Goal: Task Accomplishment & Management: Use online tool/utility

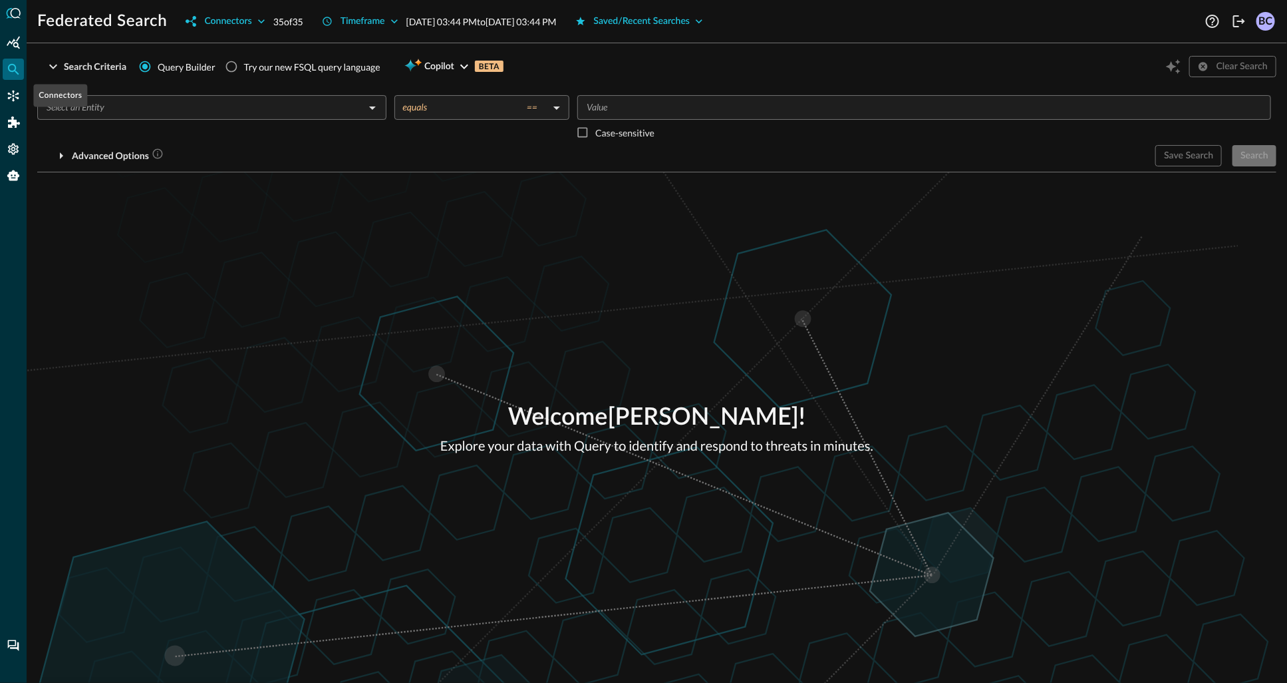
drag, startPoint x: 14, startPoint y: 90, endPoint x: 1117, endPoint y: 96, distance: 1103.2
click at [15, 90] on icon "Connectors" at bounding box center [13, 95] width 13 height 13
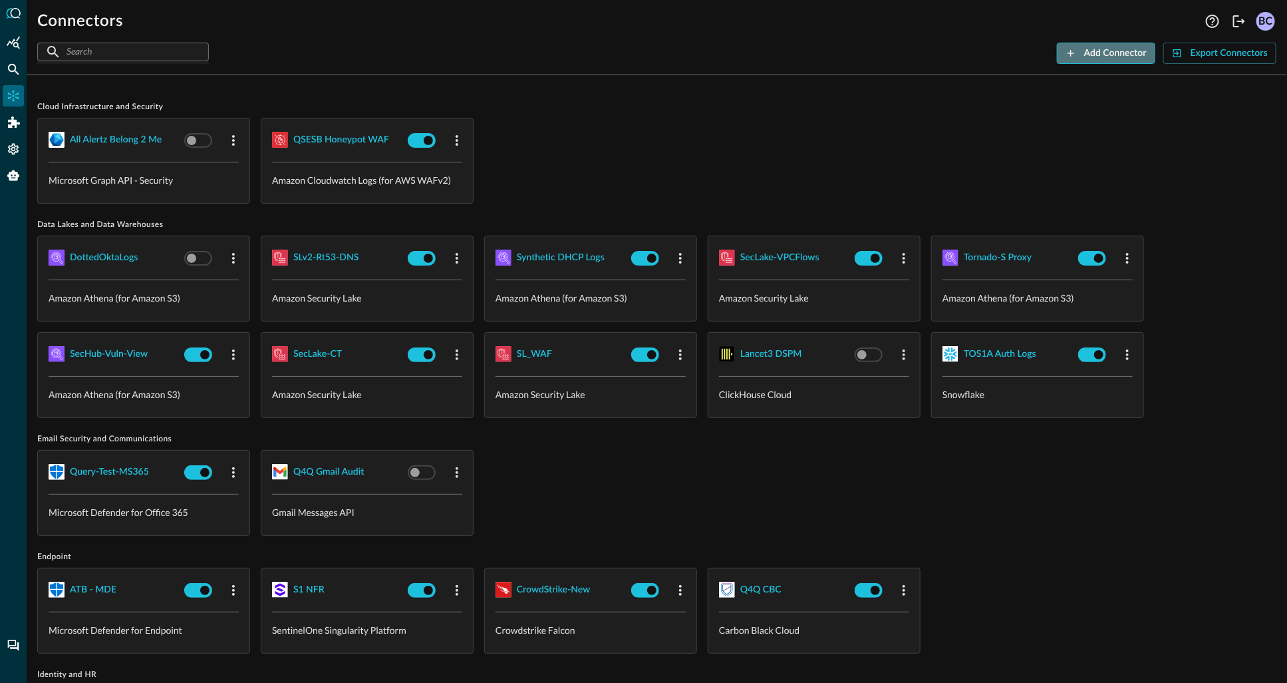
click at [1102, 51] on div "Add Connector" at bounding box center [1116, 53] width 63 height 17
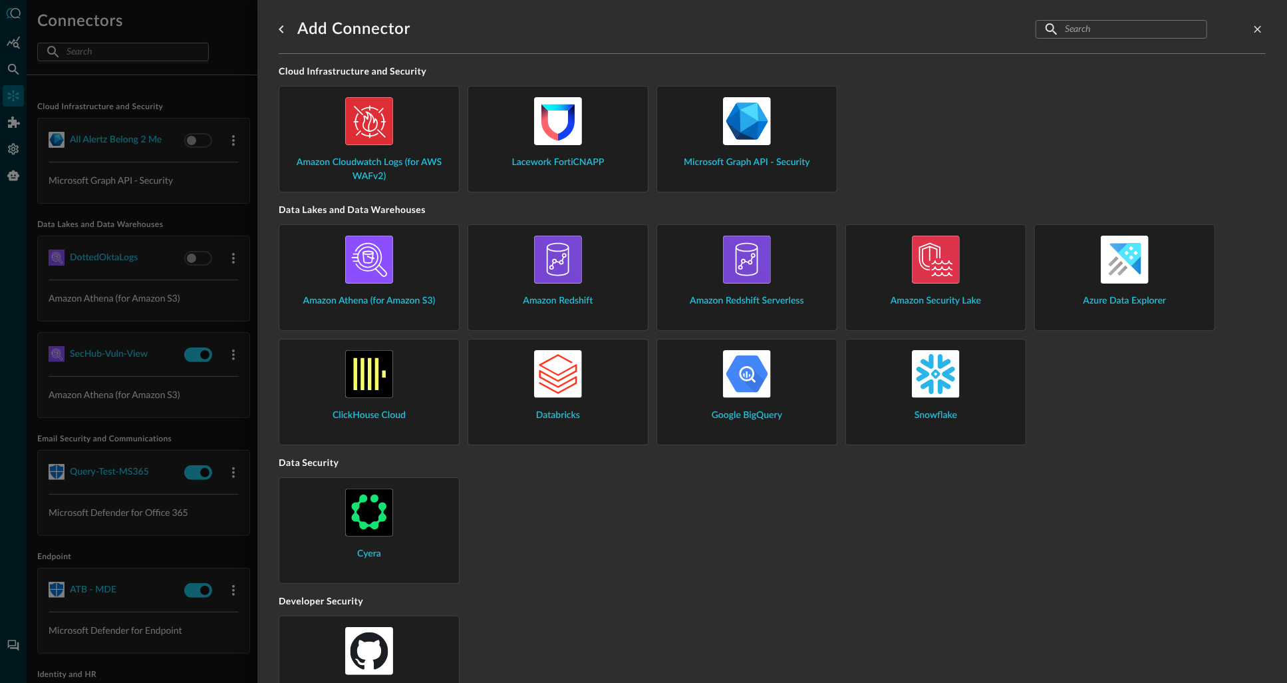
click at [742, 153] on div "Microsoft Graph API - Security" at bounding box center [747, 133] width 158 height 73
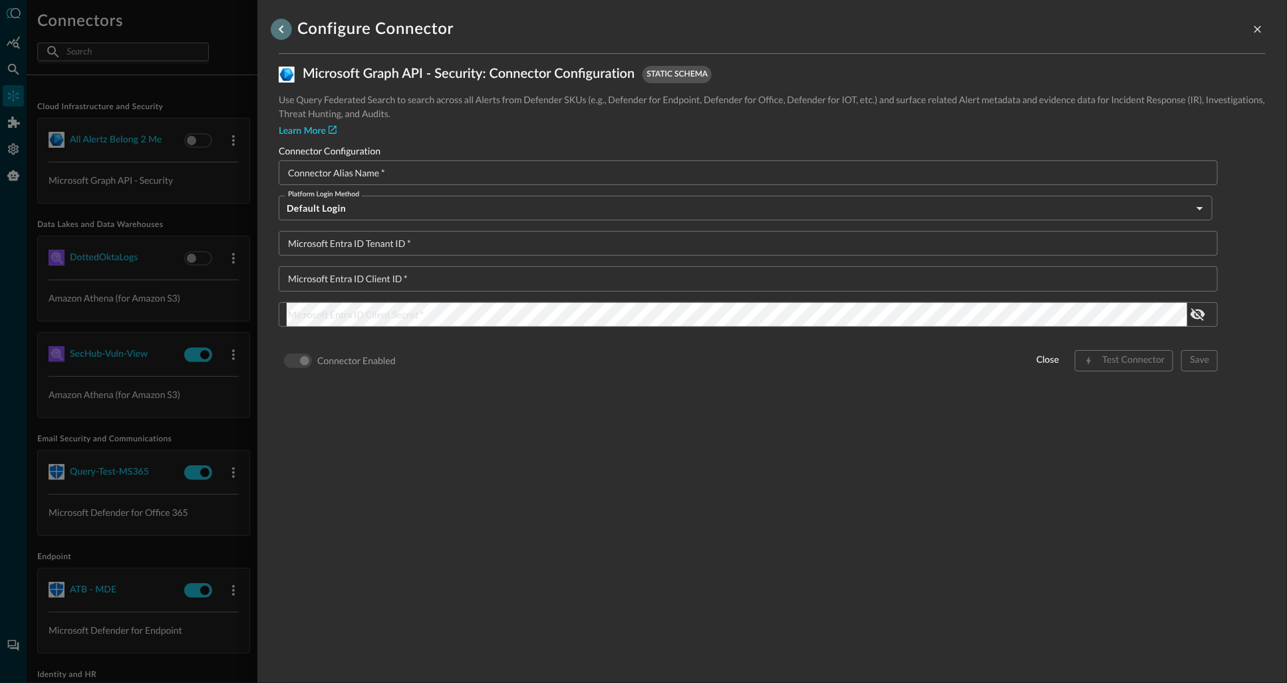
drag, startPoint x: 276, startPoint y: 27, endPoint x: 282, endPoint y: 35, distance: 9.5
click at [275, 28] on icon "go back" at bounding box center [281, 29] width 16 height 16
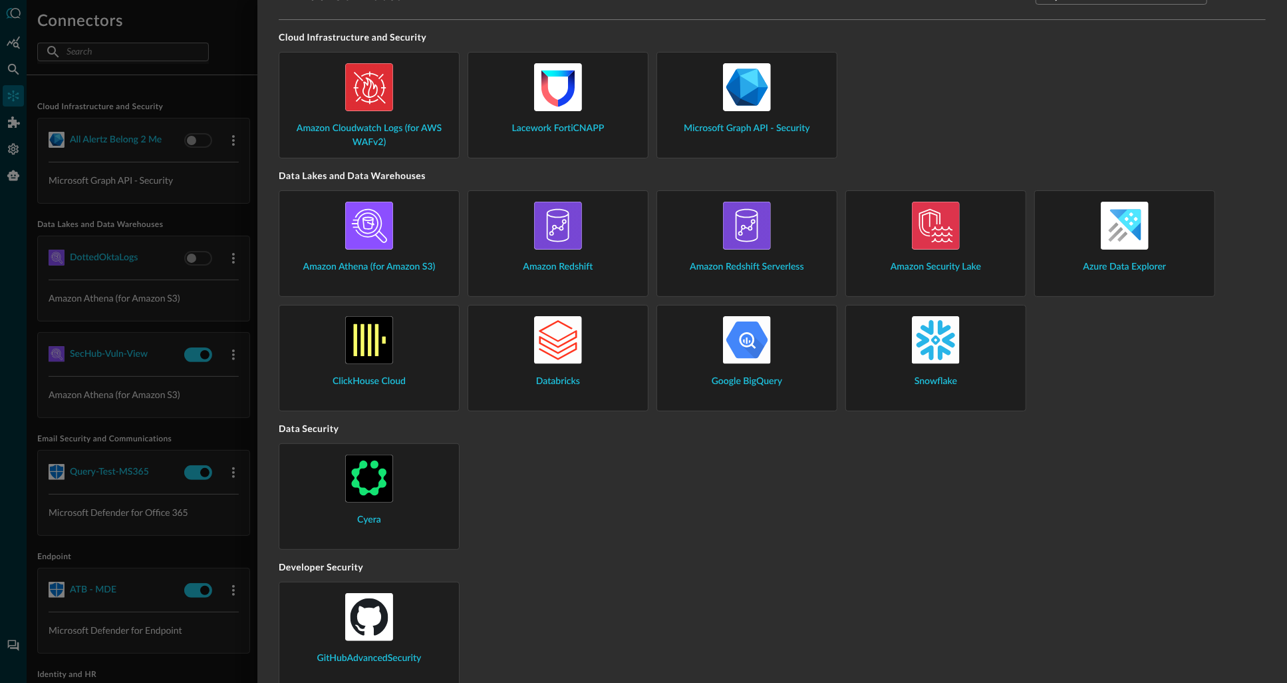
scroll to position [32, 0]
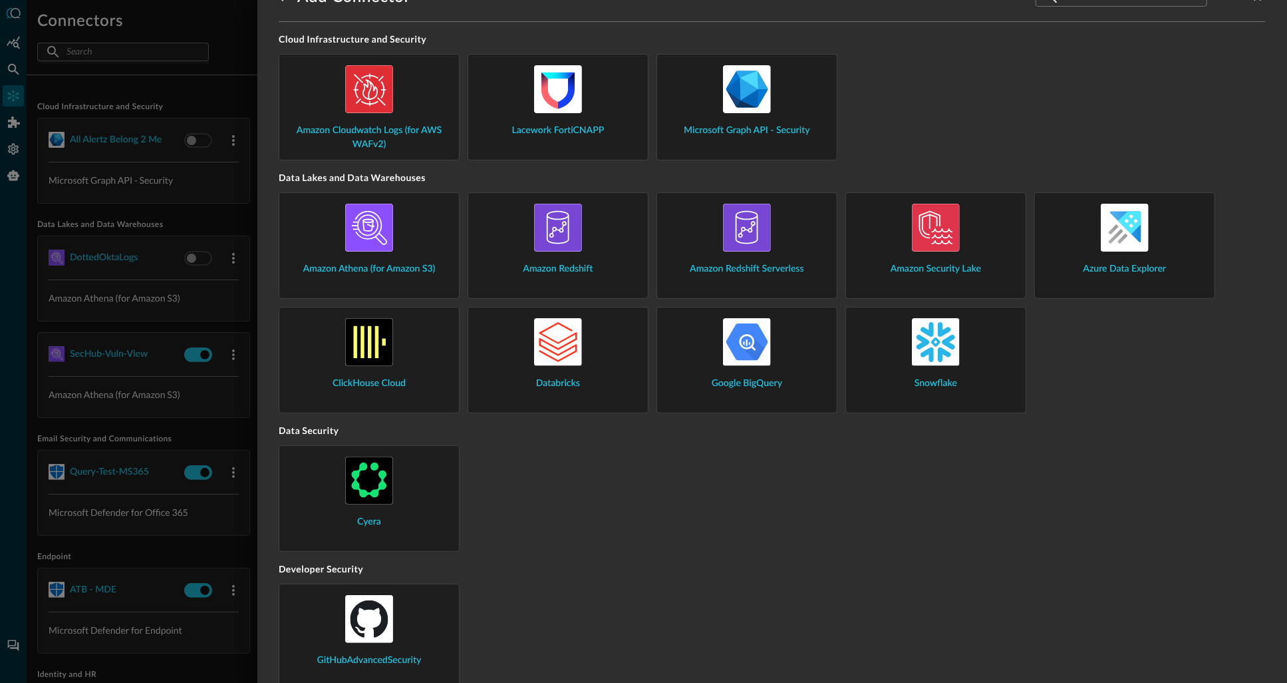
drag, startPoint x: 705, startPoint y: 508, endPoint x: 709, endPoint y: 500, distance: 9.3
click at [705, 505] on div "Cyera" at bounding box center [772, 498] width 987 height 106
